Goal: Transaction & Acquisition: Book appointment/travel/reservation

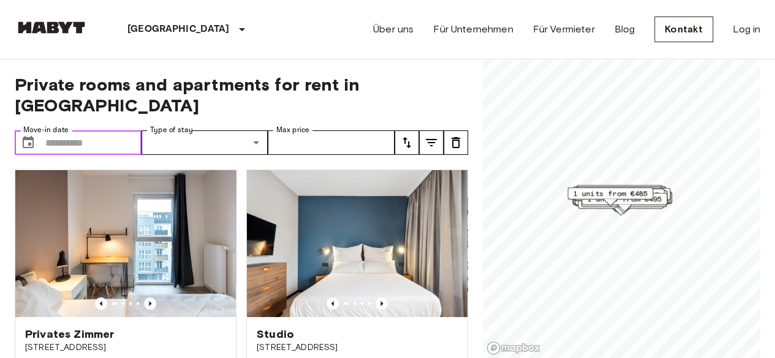
click at [67, 130] on input "Move-in date" at bounding box center [93, 142] width 96 height 24
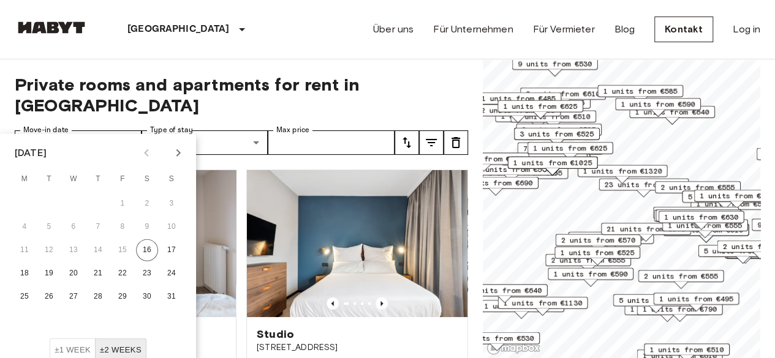
click at [178, 149] on icon "Next month" at bounding box center [178, 153] width 15 height 15
click at [22, 248] on button "15" at bounding box center [24, 250] width 22 height 22
type input "**********"
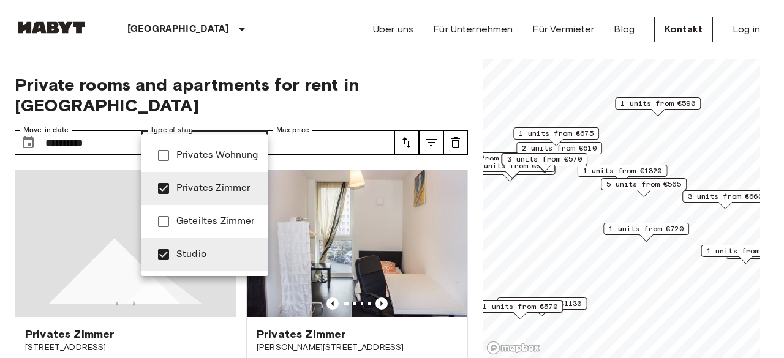
type input "**********"
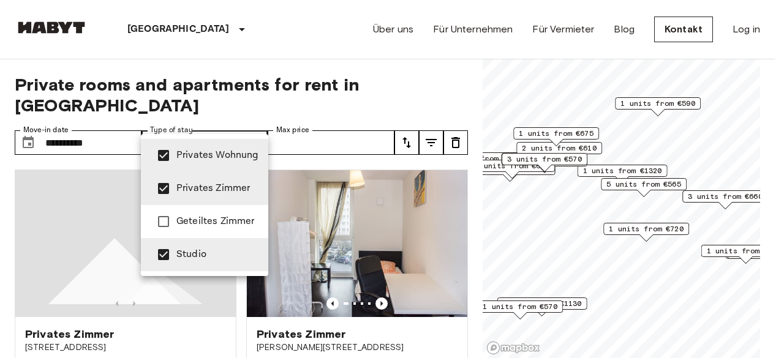
click at [336, 45] on div at bounding box center [392, 179] width 784 height 358
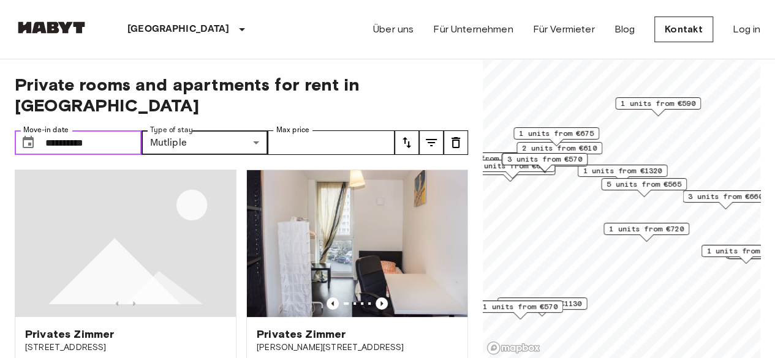
click at [122, 130] on input "**********" at bounding box center [93, 142] width 96 height 24
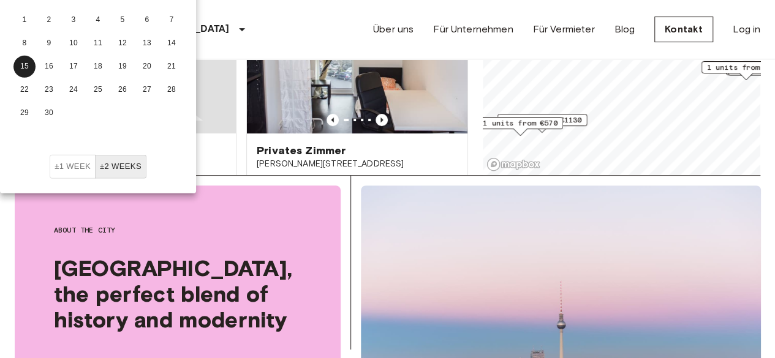
scroll to position [122, 0]
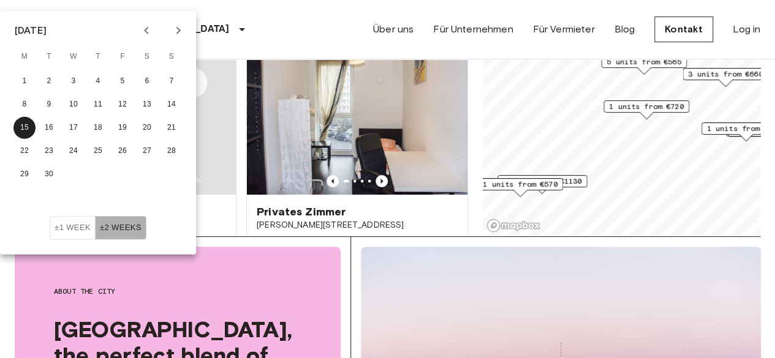
click at [122, 230] on button "±2 weeks" at bounding box center [120, 228] width 51 height 24
click at [531, 186] on span "1 units from €570" at bounding box center [519, 184] width 75 height 11
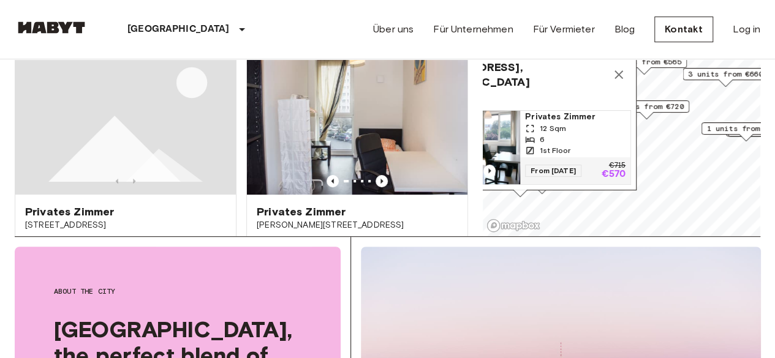
scroll to position [109, 0]
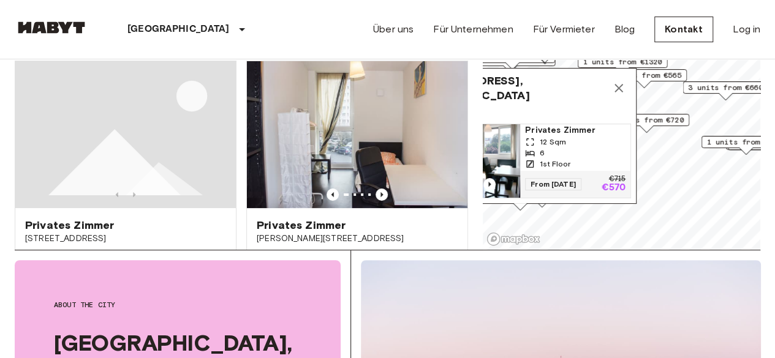
click at [563, 124] on span "Privates Zimmer" at bounding box center [575, 130] width 100 height 12
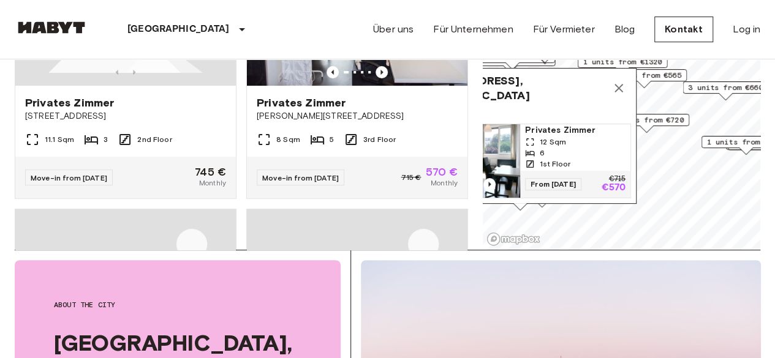
click at [617, 81] on icon "Map marker" at bounding box center [618, 88] width 15 height 15
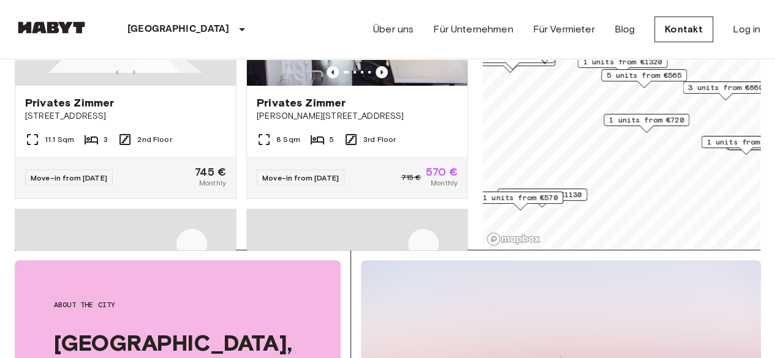
click at [642, 115] on span "1 units from €720" at bounding box center [646, 120] width 75 height 11
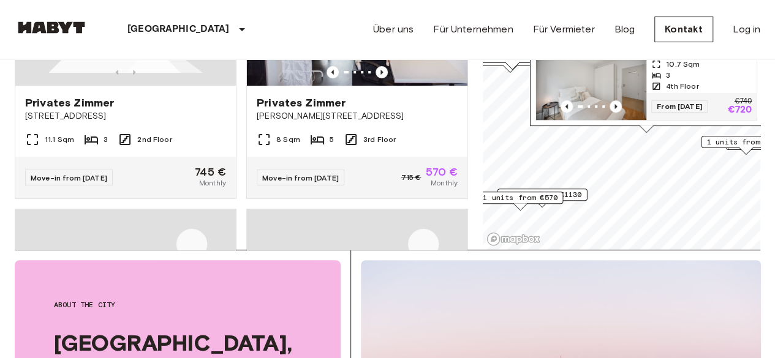
click at [576, 78] on img "Map marker" at bounding box center [591, 83] width 110 height 73
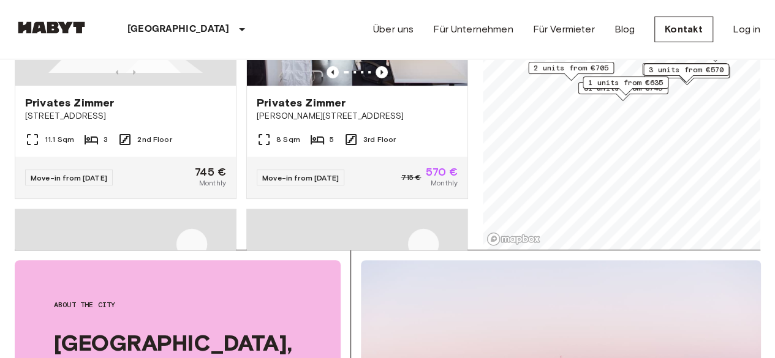
click at [579, 66] on span "2 units from €705" at bounding box center [570, 67] width 75 height 11
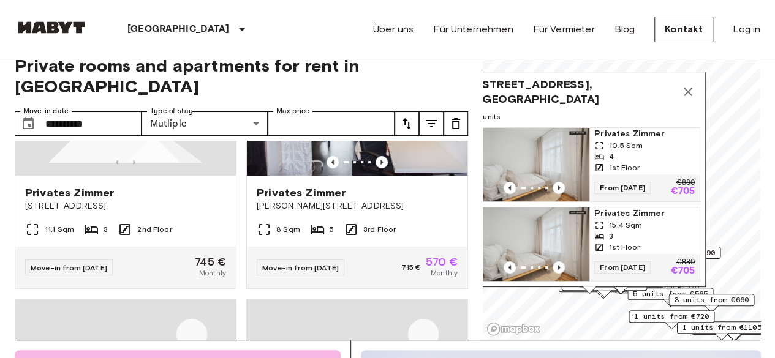
scroll to position [0, 0]
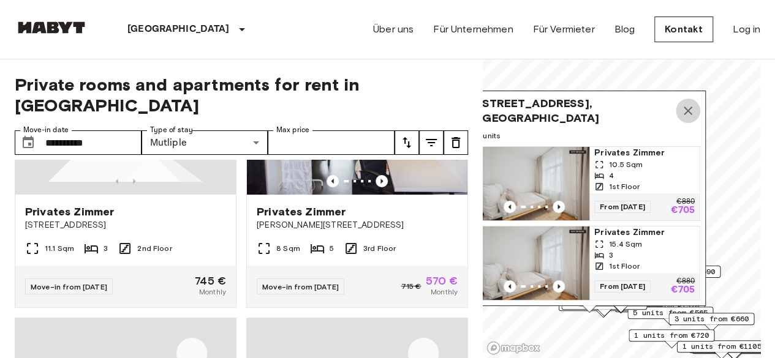
click at [688, 107] on icon "Map marker" at bounding box center [687, 110] width 15 height 15
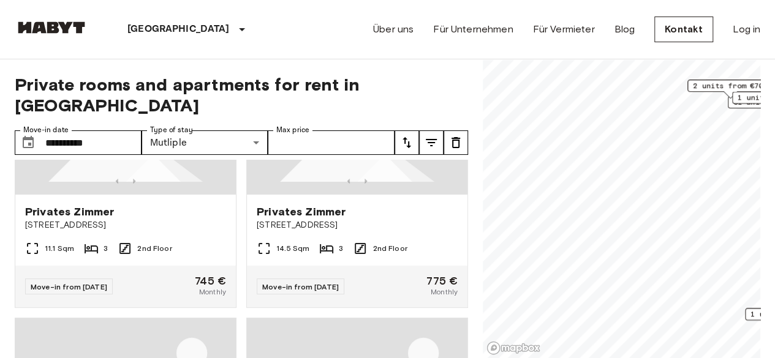
scroll to position [91, 0]
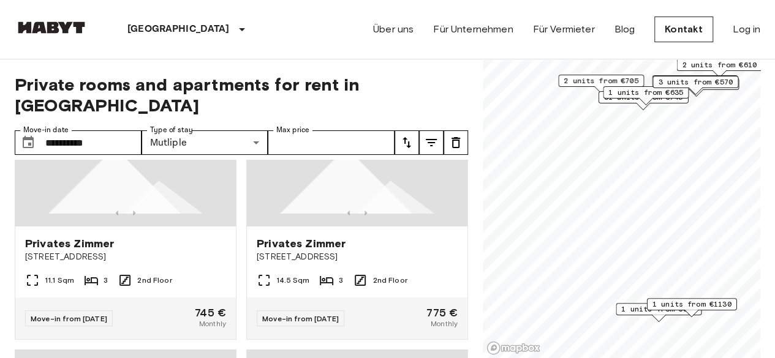
scroll to position [953, 0]
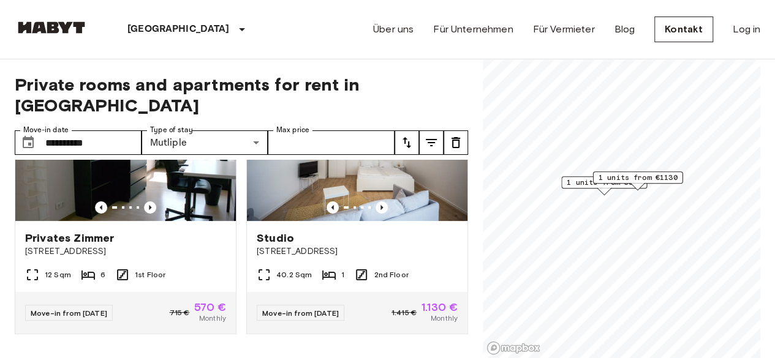
scroll to position [91, 0]
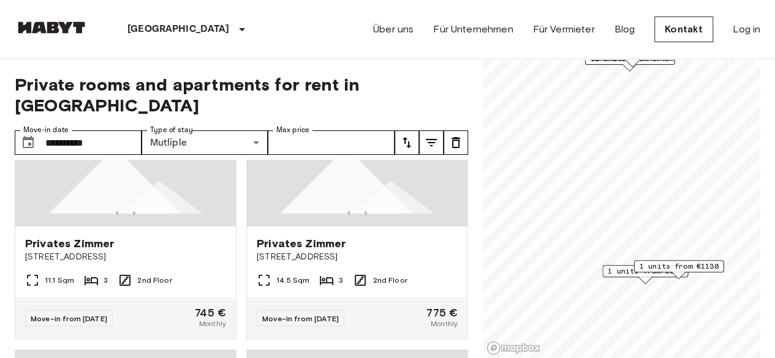
click at [616, 274] on span "1 units from €570" at bounding box center [644, 271] width 75 height 11
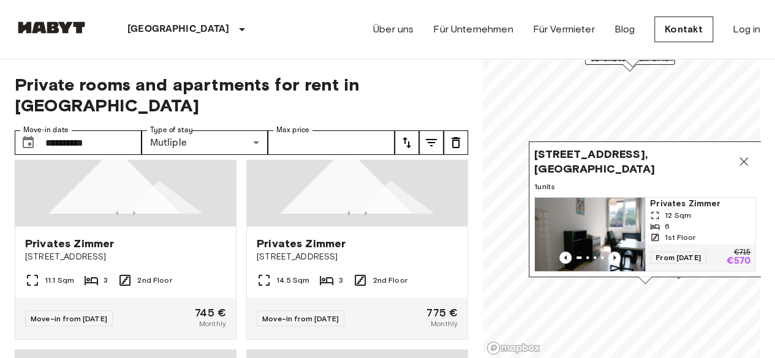
click at [741, 157] on icon "Map marker" at bounding box center [743, 161] width 9 height 9
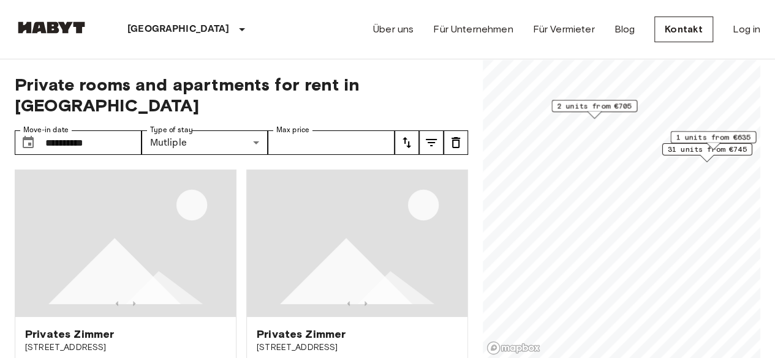
click at [696, 146] on div "1 units from €635" at bounding box center [713, 140] width 86 height 19
click at [591, 107] on span "2 units from €705" at bounding box center [594, 105] width 75 height 11
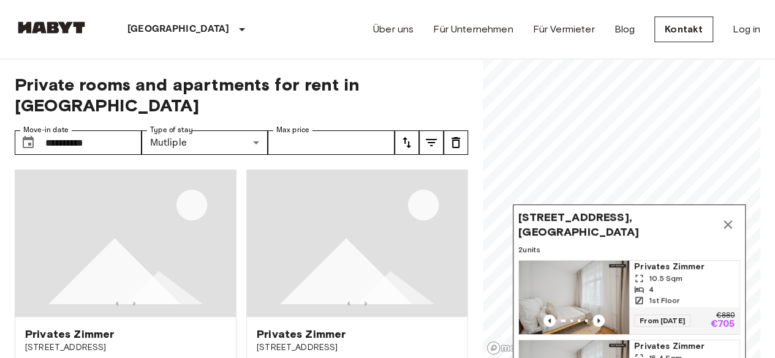
drag, startPoint x: 680, startPoint y: 73, endPoint x: 697, endPoint y: 358, distance: 285.3
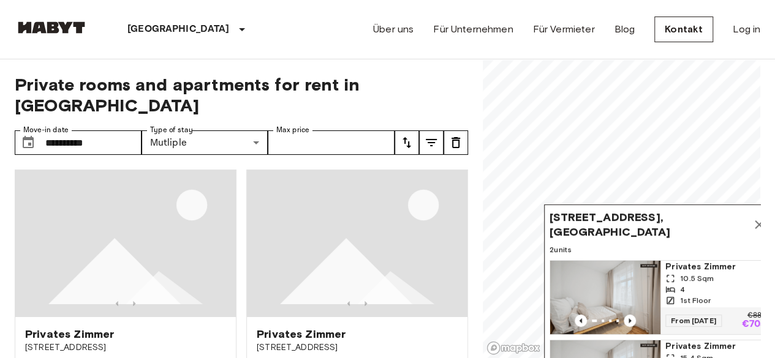
drag, startPoint x: 513, startPoint y: 206, endPoint x: 544, endPoint y: 206, distance: 31.2
click at [544, 206] on div "Sickingenstrasse 2-3, 10553, Berlin, GER 2 units Privates Zimmer 10.5 Sqm 4 1st…" at bounding box center [660, 313] width 233 height 216
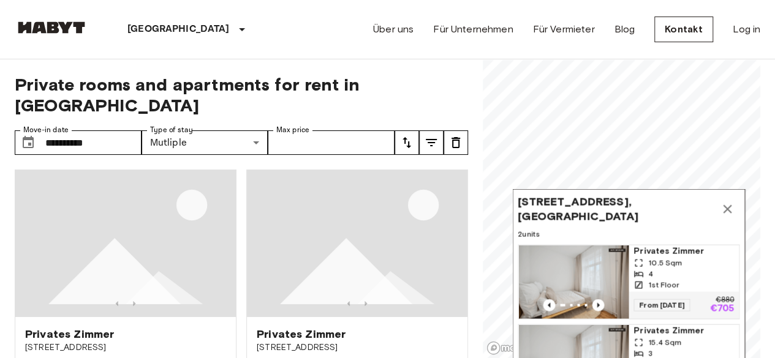
drag, startPoint x: 694, startPoint y: 210, endPoint x: 670, endPoint y: 192, distance: 29.8
click at [670, 194] on span "Sickingenstrasse 2-3, 10553, Berlin, GER" at bounding box center [615, 208] width 197 height 29
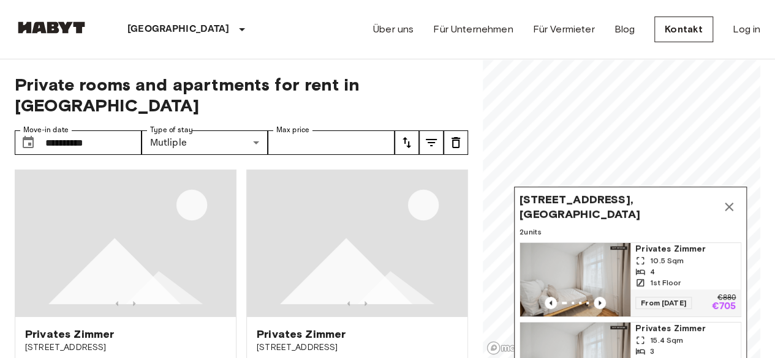
click at [730, 200] on icon "Map marker" at bounding box center [728, 207] width 15 height 15
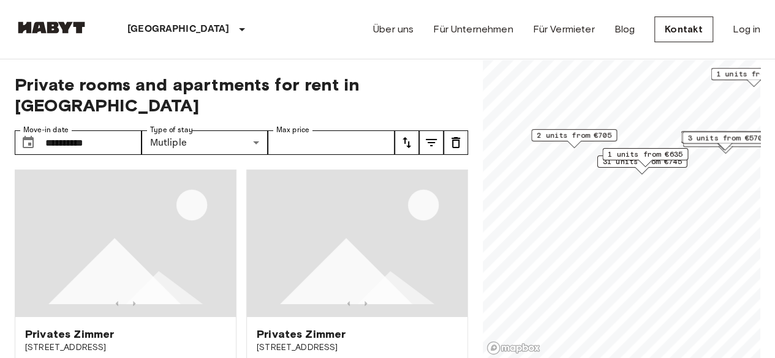
click at [628, 161] on div "1 units from €635" at bounding box center [645, 157] width 86 height 19
click at [630, 162] on div "1 units from €635" at bounding box center [645, 157] width 86 height 19
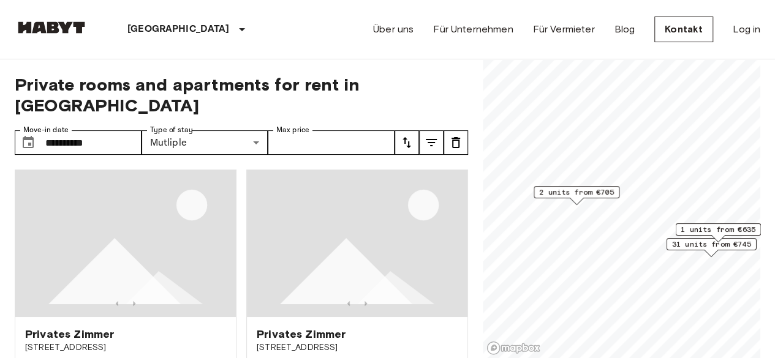
click at [700, 244] on span "31 units from €745" at bounding box center [711, 244] width 79 height 11
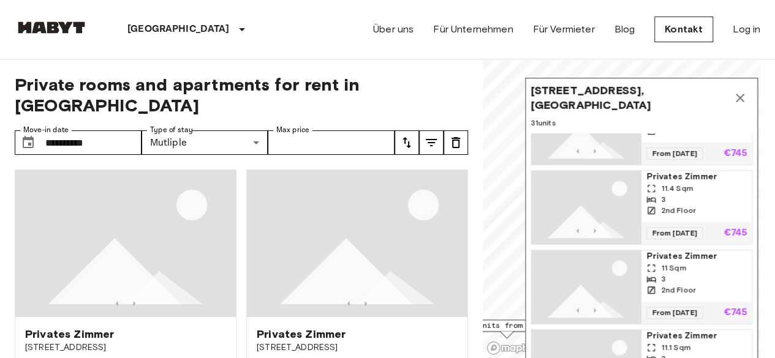
scroll to position [367, 0]
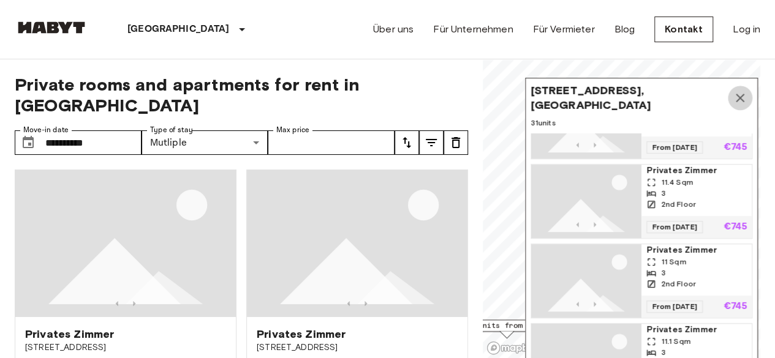
click at [747, 92] on icon "Map marker" at bounding box center [739, 98] width 15 height 15
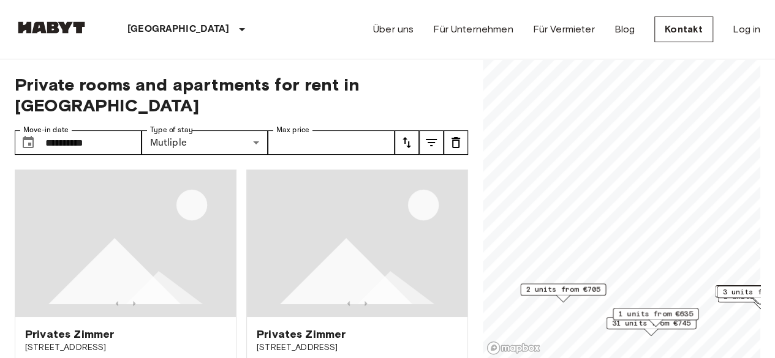
click at [677, 324] on div "1 units from €635" at bounding box center [655, 317] width 86 height 19
click at [619, 321] on div "1 units from €635" at bounding box center [655, 317] width 86 height 19
click at [318, 255] on img at bounding box center [357, 243] width 220 height 147
click at [675, 310] on span "1 units from €635" at bounding box center [655, 314] width 75 height 11
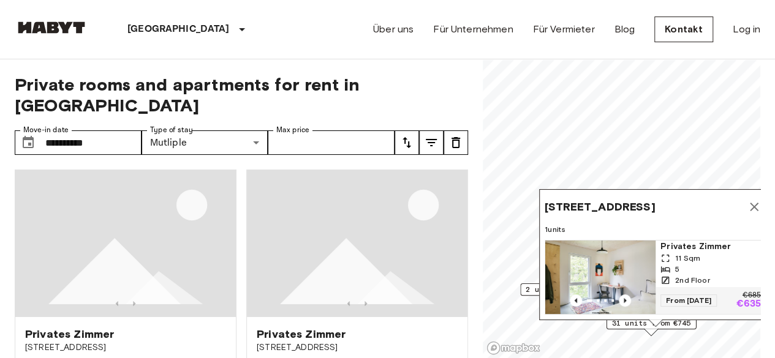
click at [718, 253] on div "11 Sqm" at bounding box center [710, 258] width 100 height 11
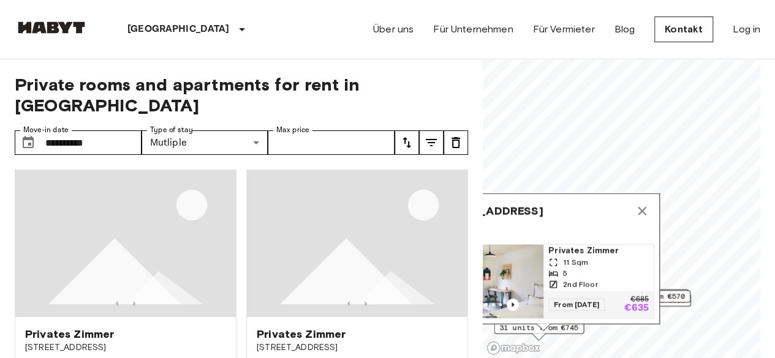
drag, startPoint x: 702, startPoint y: 186, endPoint x: 578, endPoint y: 189, distance: 124.4
click at [543, 204] on span "Stromstraße 36, 10551 Berlin, GER (Q)" at bounding box center [487, 211] width 110 height 15
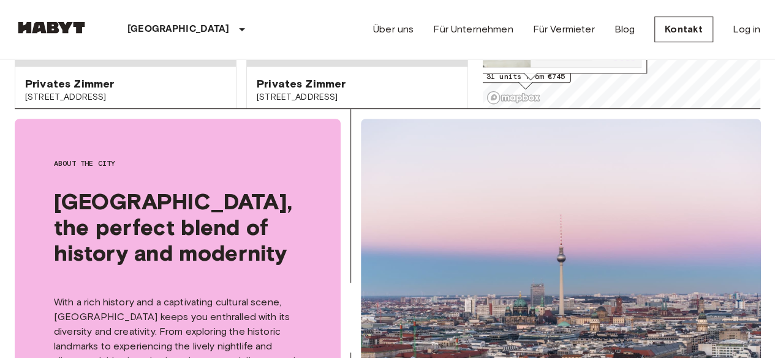
scroll to position [313, 0]
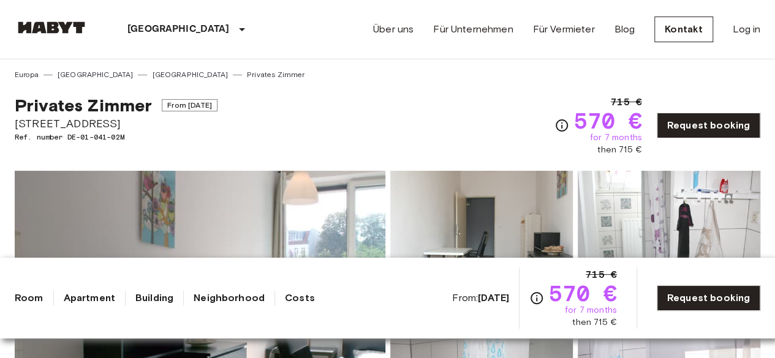
click at [231, 230] on img at bounding box center [200, 334] width 370 height 326
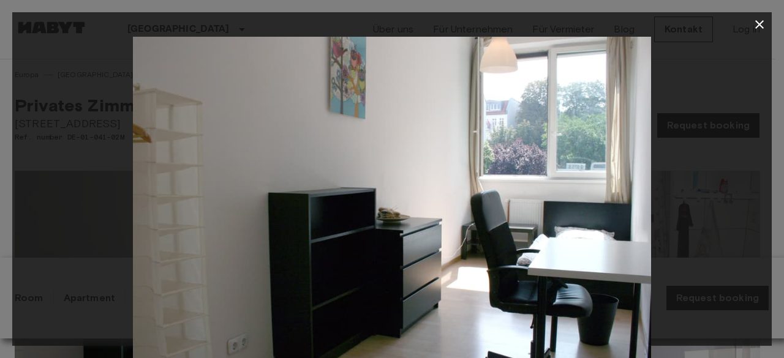
click at [599, 197] on img at bounding box center [392, 209] width 518 height 345
click at [702, 195] on div at bounding box center [391, 209] width 759 height 345
click at [756, 20] on icon "button" at bounding box center [759, 24] width 15 height 15
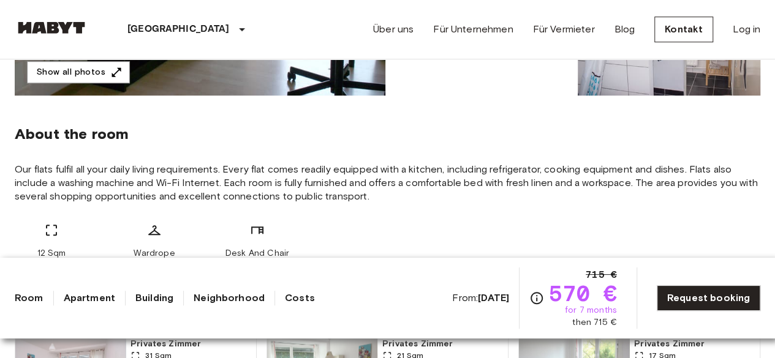
scroll to position [429, 0]
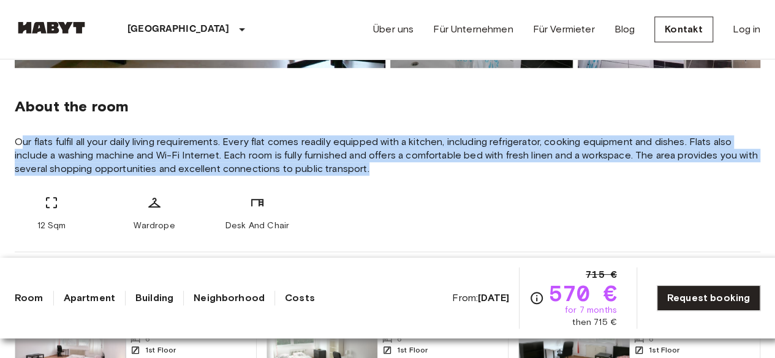
drag, startPoint x: 24, startPoint y: 141, endPoint x: 385, endPoint y: 179, distance: 362.1
click at [385, 179] on div "About the room Our flats fulfil all your daily living requirements. Every flat …" at bounding box center [387, 160] width 745 height 184
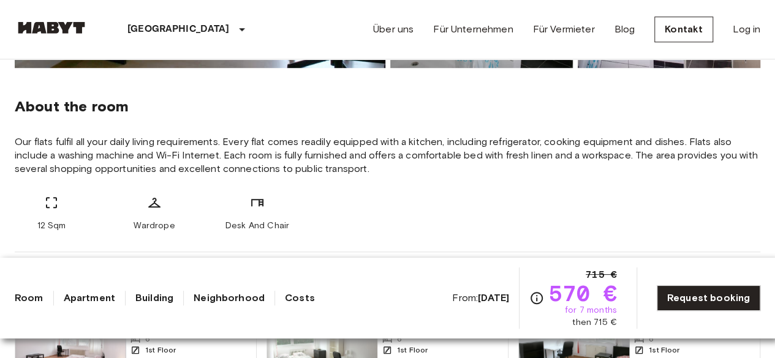
click at [393, 201] on div "12 Sqm Wardrope Desk And Chair" at bounding box center [387, 213] width 745 height 37
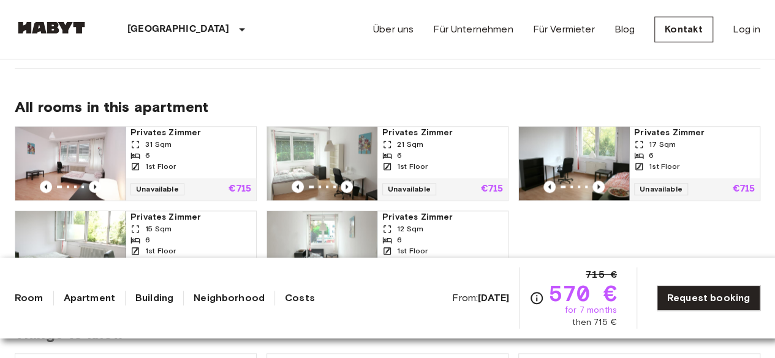
scroll to position [674, 0]
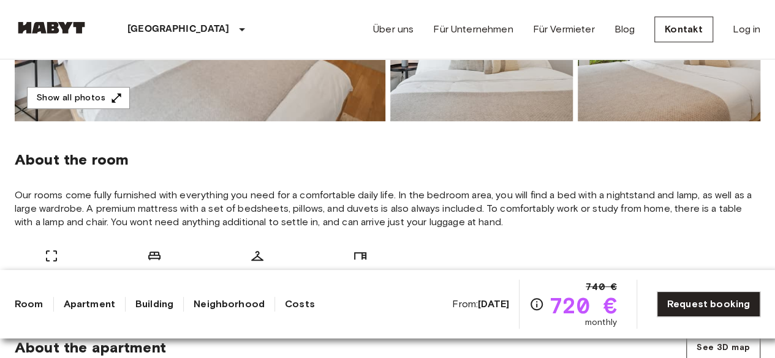
scroll to position [367, 0]
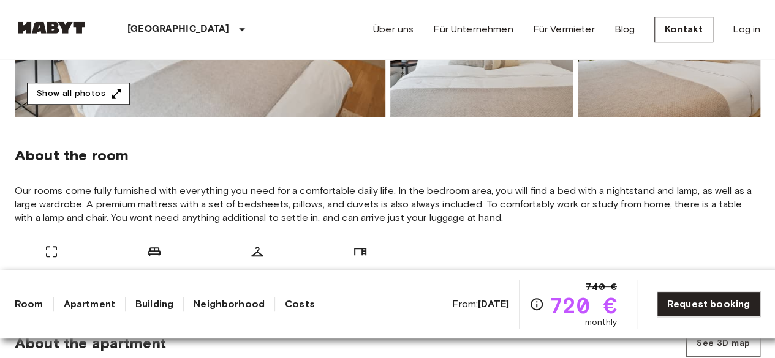
click at [27, 91] on button "Show all photos" at bounding box center [78, 94] width 103 height 23
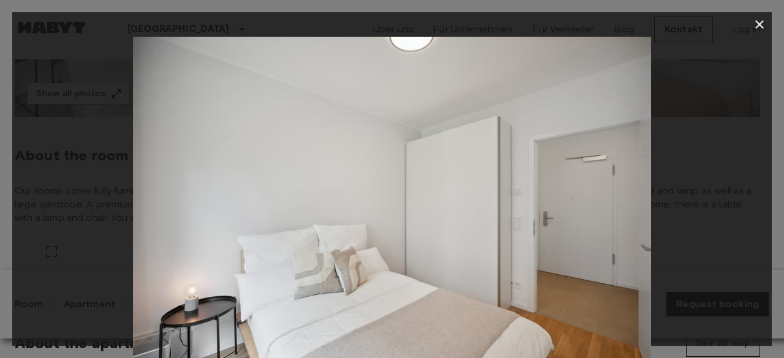
click at [694, 232] on div at bounding box center [391, 209] width 759 height 345
click at [614, 232] on img at bounding box center [392, 209] width 518 height 345
click at [761, 24] on icon "button" at bounding box center [759, 24] width 15 height 15
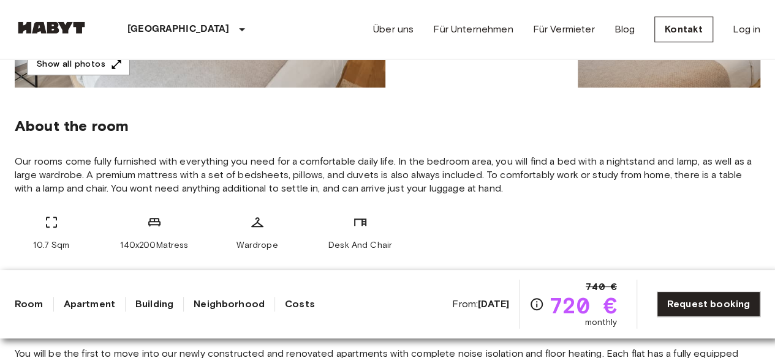
scroll to position [245, 0]
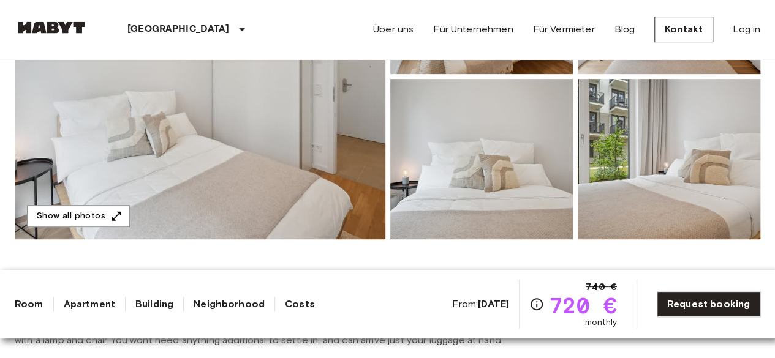
click at [536, 159] on img at bounding box center [481, 159] width 182 height 160
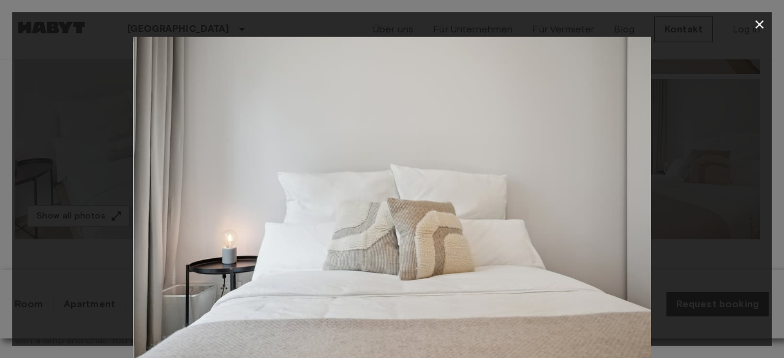
click at [638, 192] on img at bounding box center [393, 209] width 518 height 345
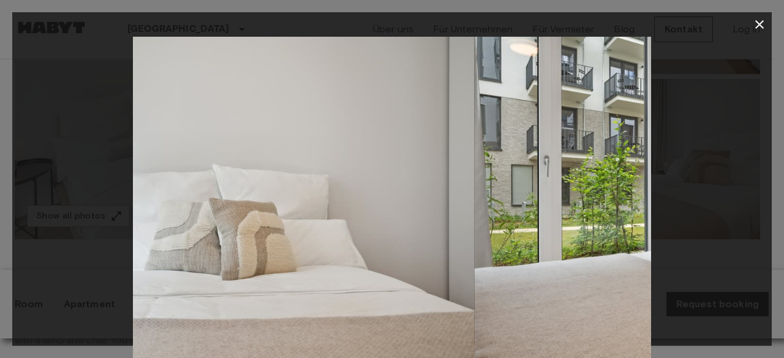
drag, startPoint x: 543, startPoint y: 184, endPoint x: 365, endPoint y: 173, distance: 178.5
click at [392, 170] on img at bounding box center [216, 209] width 518 height 345
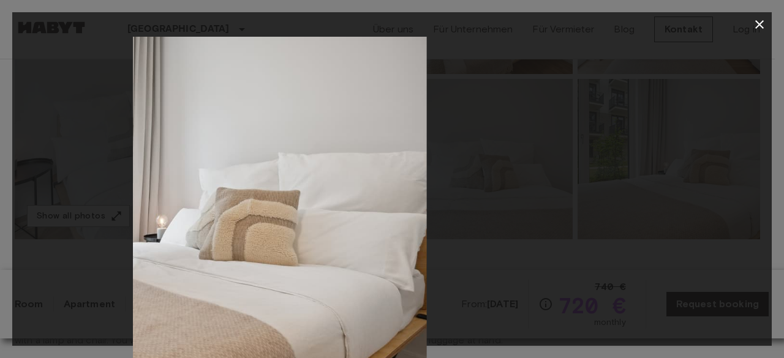
drag, startPoint x: 580, startPoint y: 181, endPoint x: 142, endPoint y: 201, distance: 438.9
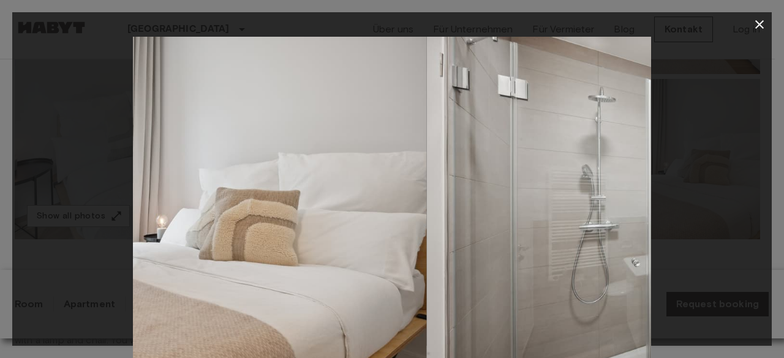
click at [142, 201] on img at bounding box center [168, 209] width 518 height 345
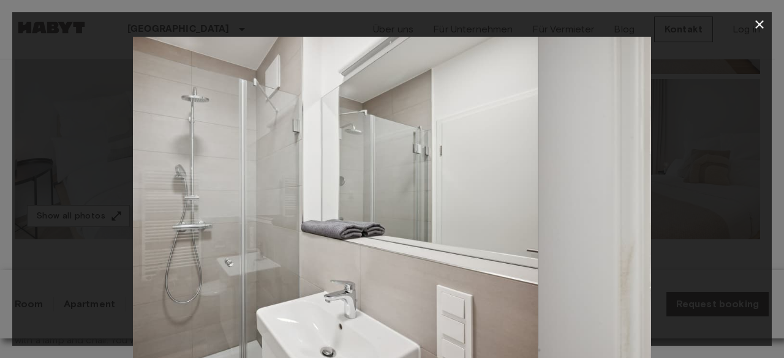
drag, startPoint x: 271, startPoint y: 160, endPoint x: 257, endPoint y: 165, distance: 14.7
click at [223, 163] on img at bounding box center [279, 209] width 518 height 345
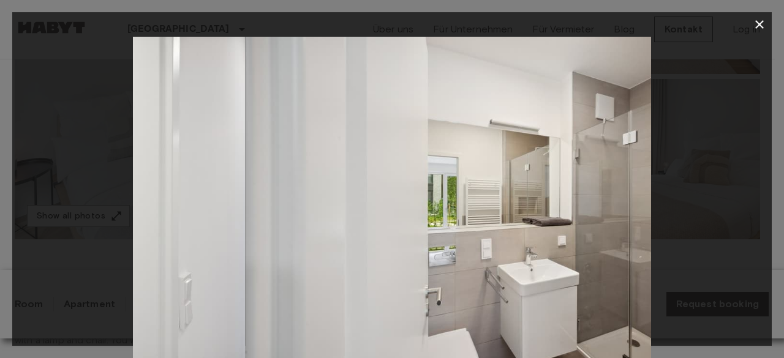
drag, startPoint x: 598, startPoint y: 163, endPoint x: 11, endPoint y: 210, distance: 588.4
click at [11, 210] on div "7 / 30" at bounding box center [392, 179] width 784 height 358
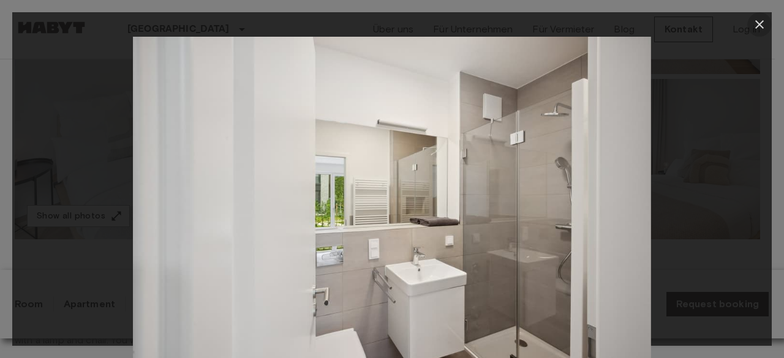
drag, startPoint x: 760, startPoint y: 21, endPoint x: 751, endPoint y: 47, distance: 27.5
click at [760, 21] on icon "button" at bounding box center [759, 24] width 15 height 15
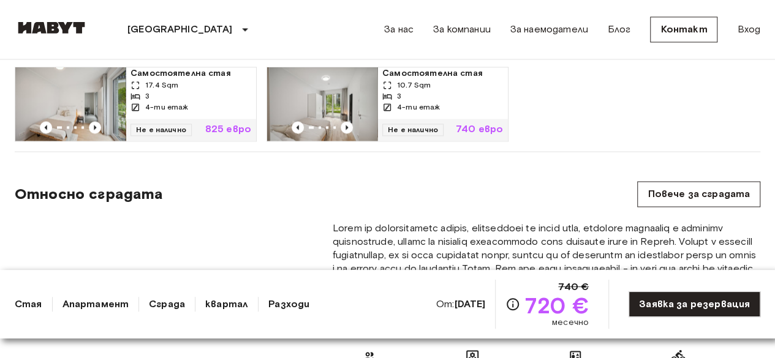
scroll to position [857, 0]
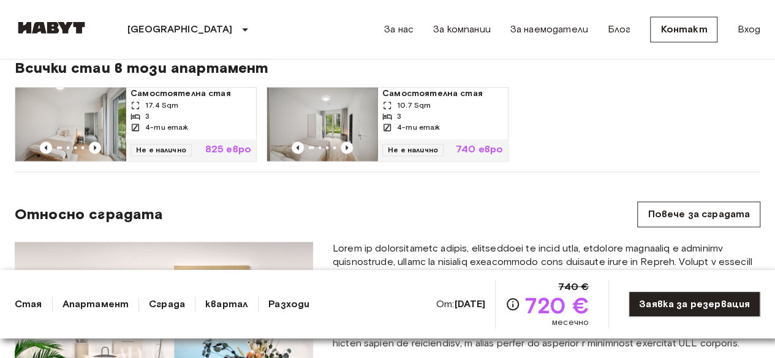
click at [82, 124] on img at bounding box center [70, 124] width 110 height 73
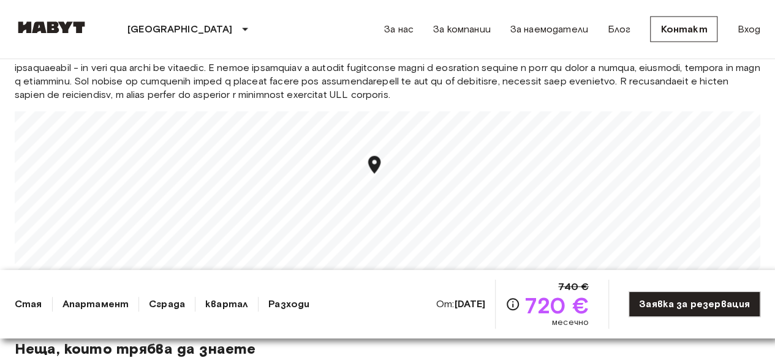
scroll to position [1408, 0]
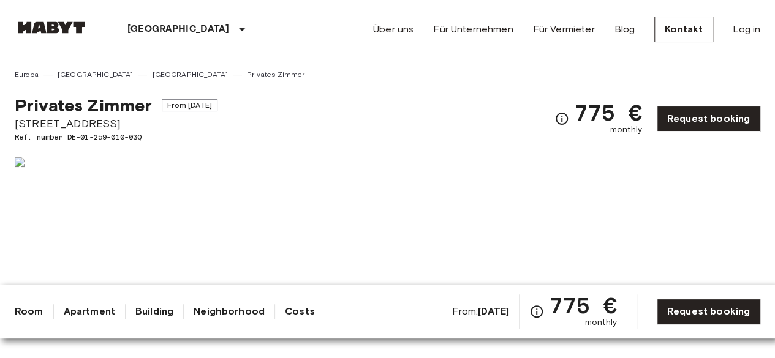
click at [242, 145] on div "Show all photos" at bounding box center [385, 310] width 750 height 345
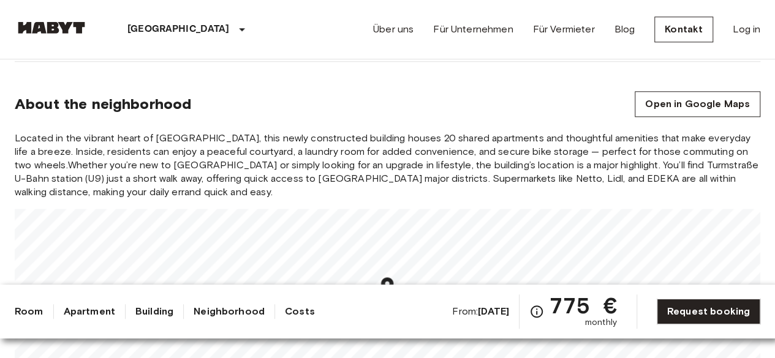
scroll to position [551, 0]
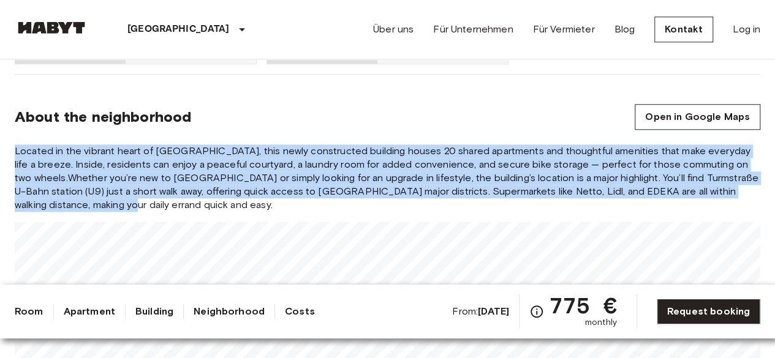
drag, startPoint x: 13, startPoint y: 148, endPoint x: 116, endPoint y: 209, distance: 120.0
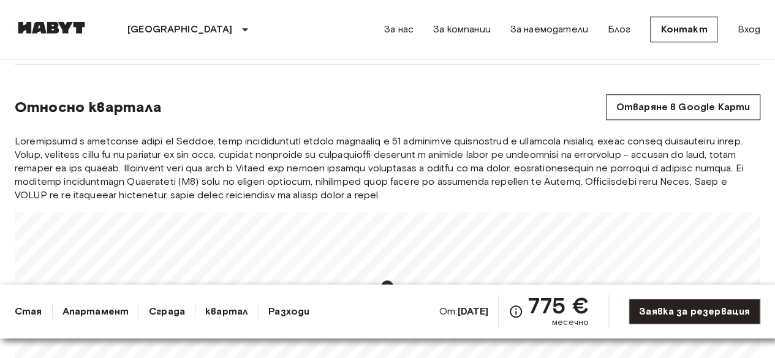
scroll to position [735, 0]
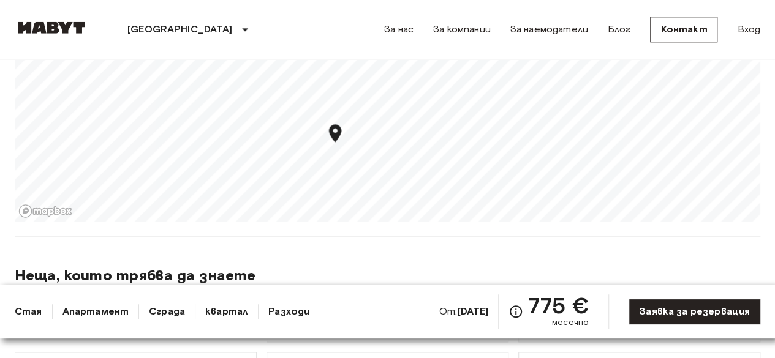
click at [69, 309] on font "Апартамент" at bounding box center [95, 312] width 67 height 12
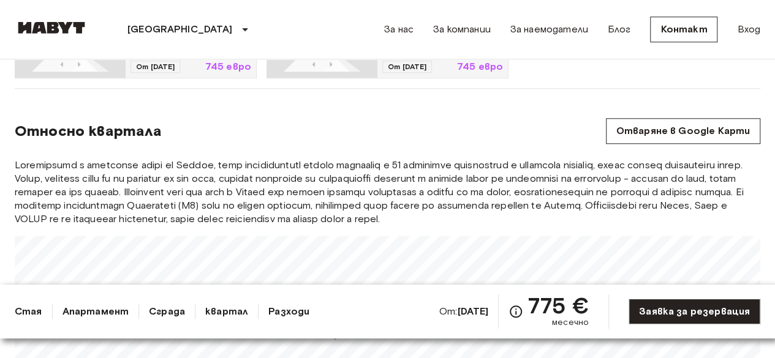
scroll to position [612, 0]
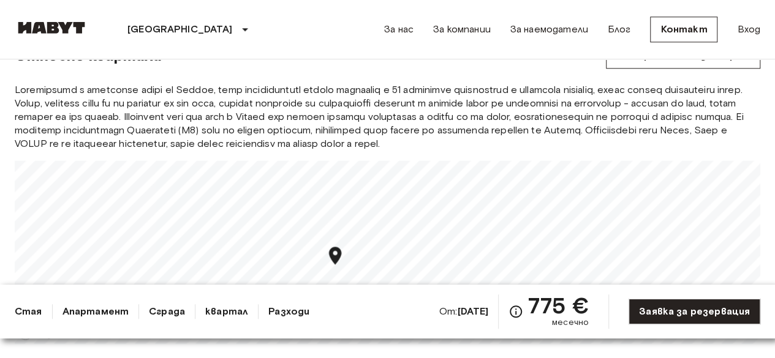
click at [18, 310] on font "Стая" at bounding box center [29, 312] width 28 height 12
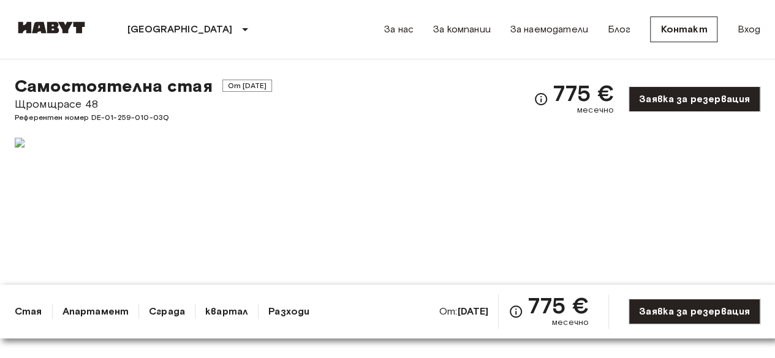
scroll to position [0, 0]
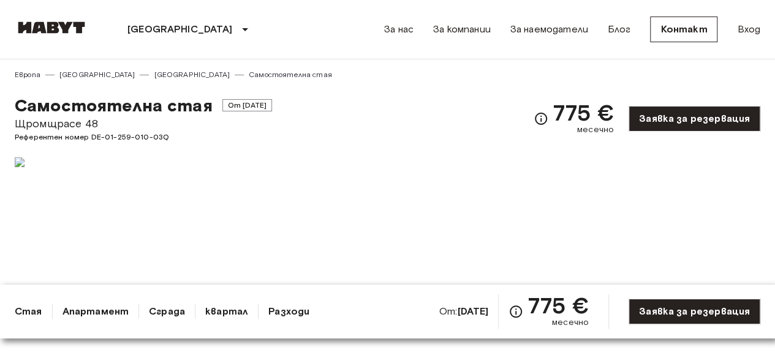
click at [550, 201] on div at bounding box center [572, 317] width 375 height 331
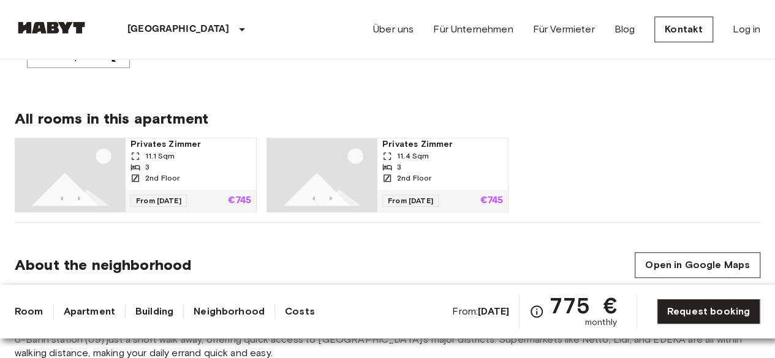
scroll to position [306, 0]
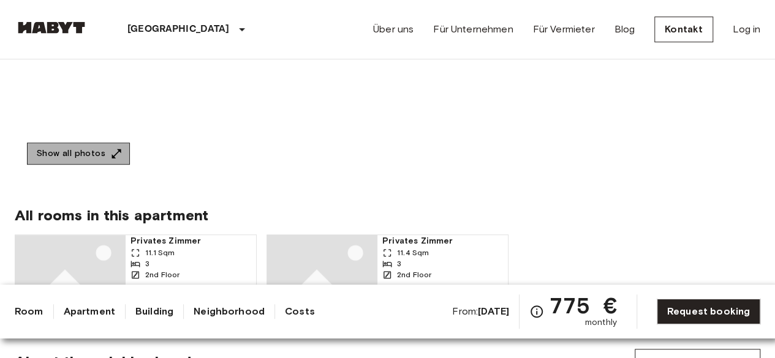
click at [102, 151] on button "Show all photos" at bounding box center [78, 154] width 103 height 23
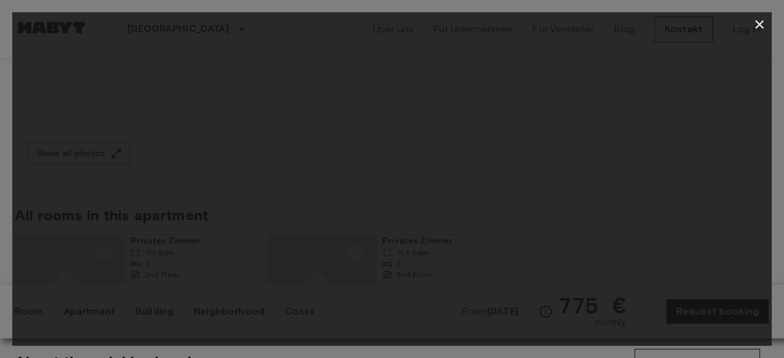
click at [762, 20] on icon "button" at bounding box center [759, 24] width 15 height 15
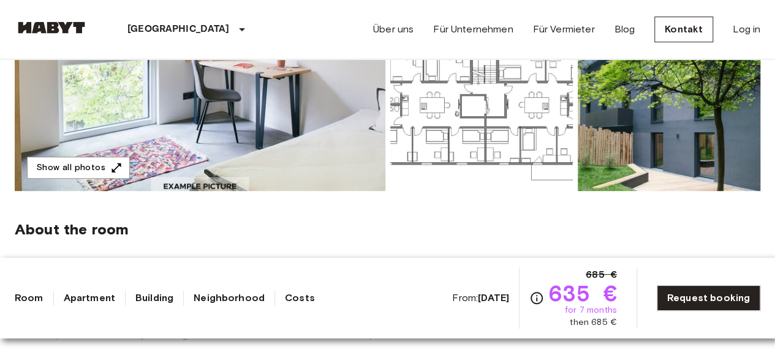
scroll to position [306, 0]
click at [456, 142] on img at bounding box center [481, 110] width 182 height 160
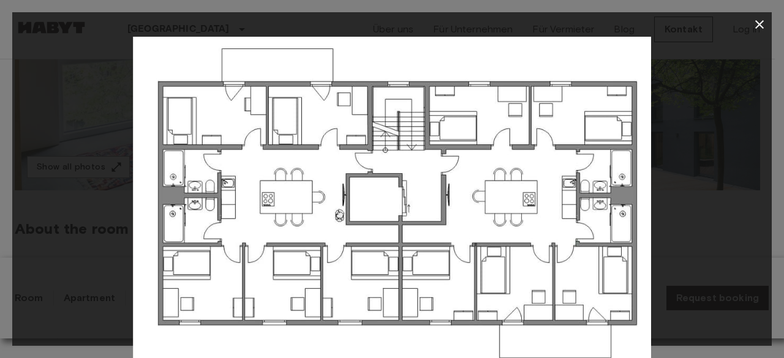
click at [754, 24] on icon "button" at bounding box center [759, 24] width 15 height 15
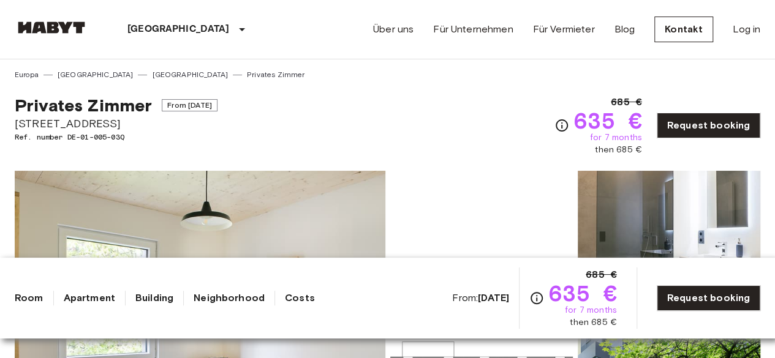
scroll to position [184, 0]
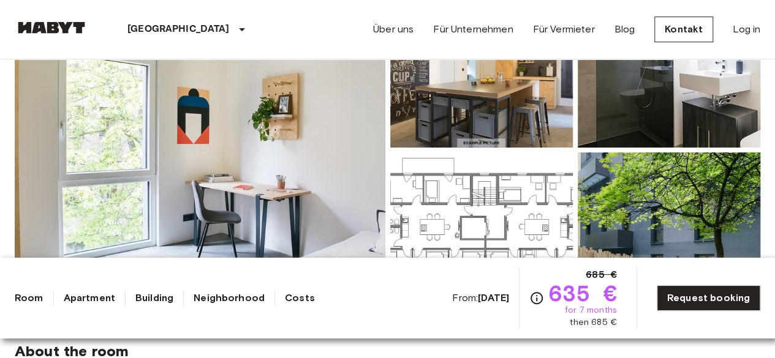
click at [262, 112] on img at bounding box center [200, 150] width 370 height 326
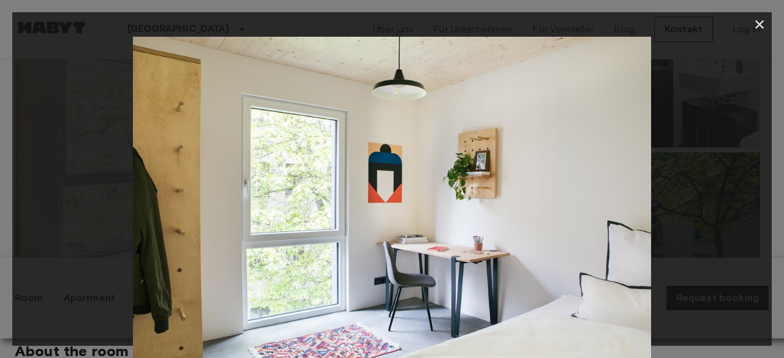
click at [603, 195] on img at bounding box center [392, 209] width 518 height 345
click at [757, 23] on icon "button" at bounding box center [759, 24] width 9 height 9
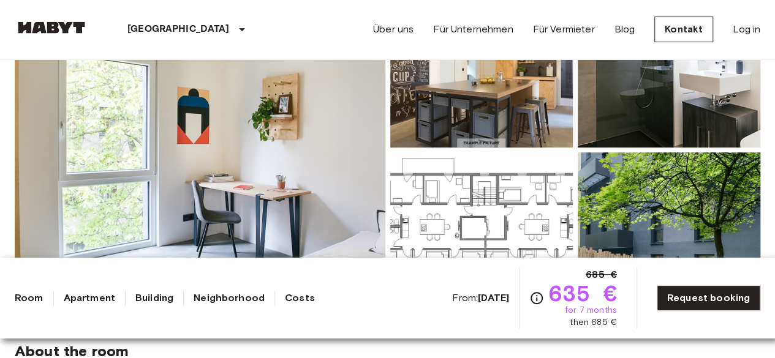
click at [461, 100] on img at bounding box center [481, 67] width 182 height 160
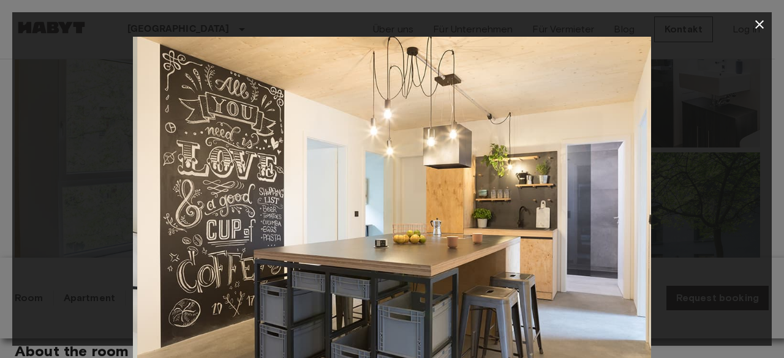
click at [611, 212] on img at bounding box center [396, 209] width 518 height 345
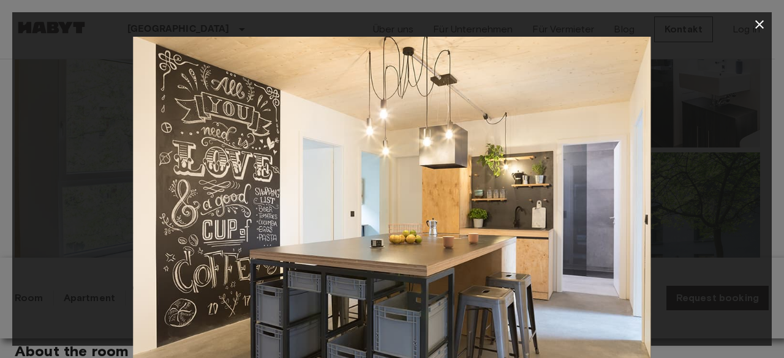
drag, startPoint x: 694, startPoint y: 177, endPoint x: 449, endPoint y: 194, distance: 245.5
click at [451, 194] on div at bounding box center [391, 209] width 759 height 345
click at [569, 205] on img at bounding box center [392, 209] width 518 height 345
click at [676, 179] on div at bounding box center [391, 209] width 759 height 345
click at [760, 18] on icon "button" at bounding box center [759, 24] width 15 height 15
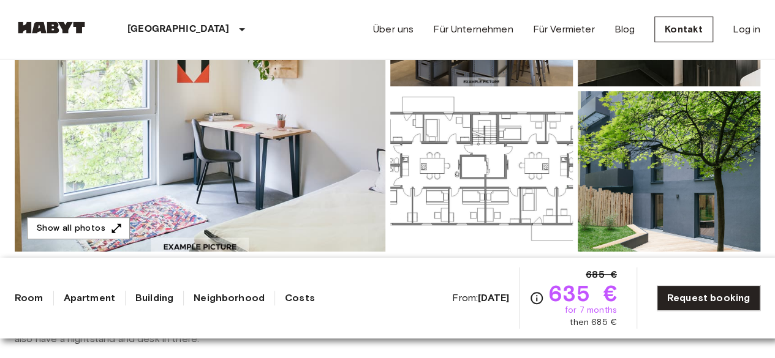
scroll to position [122, 0]
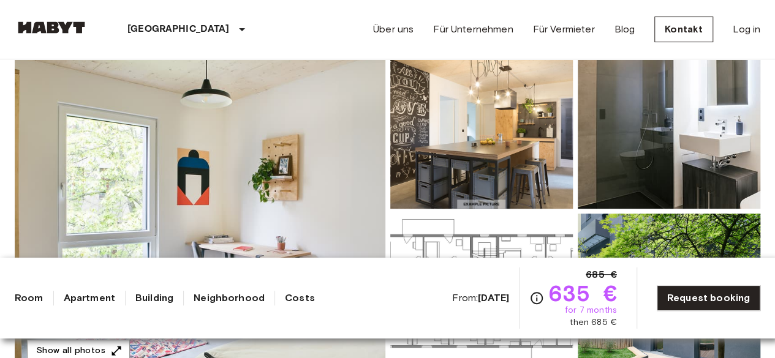
click at [677, 122] on img at bounding box center [668, 128] width 182 height 160
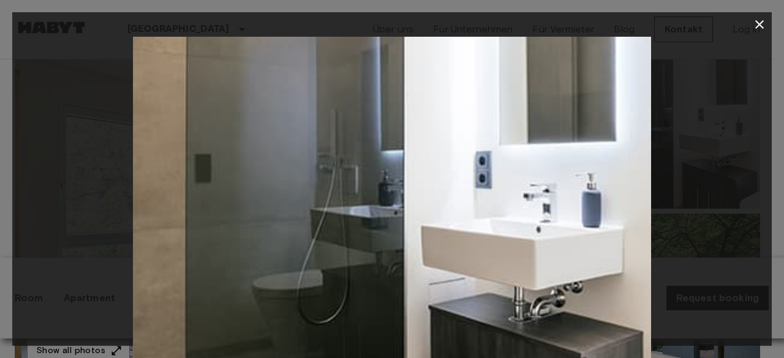
click at [760, 20] on icon "button" at bounding box center [759, 24] width 15 height 15
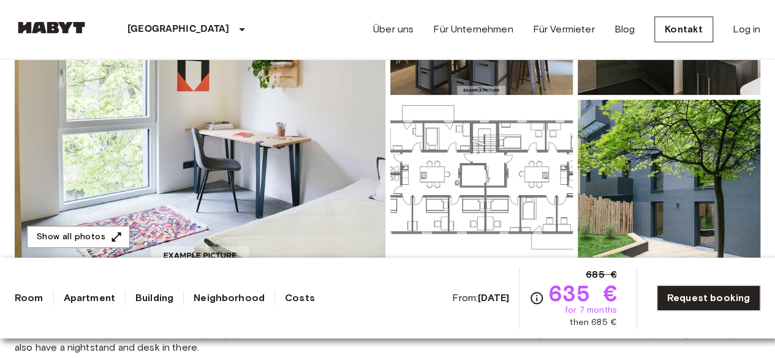
scroll to position [245, 0]
